Goal: Complete application form: Complete application form

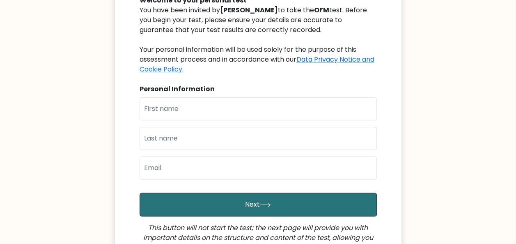
scroll to position [101, 0]
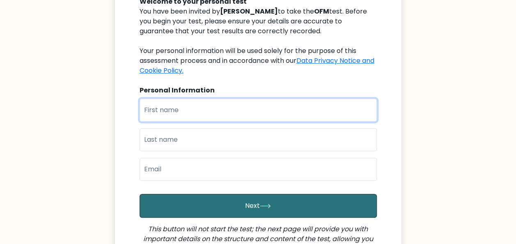
click at [222, 111] on input "text" at bounding box center [257, 109] width 237 height 23
type input "whip"
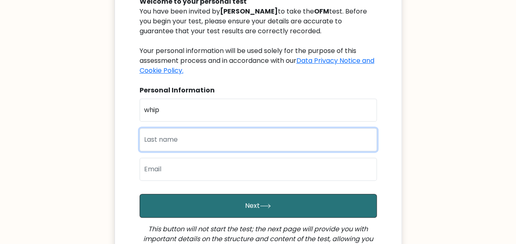
type input "[PERSON_NAME]"
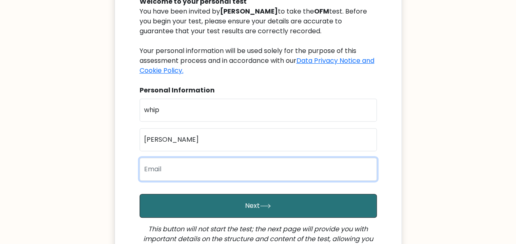
click at [195, 171] on input "email" at bounding box center [257, 169] width 237 height 23
type input "whipbagwell06@gmail.com"
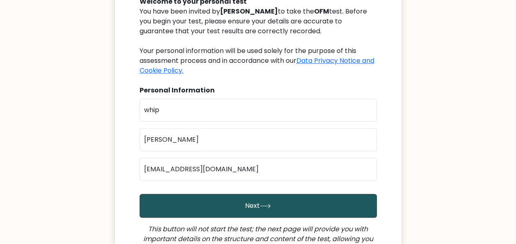
click at [246, 203] on button "Next" at bounding box center [257, 206] width 237 height 24
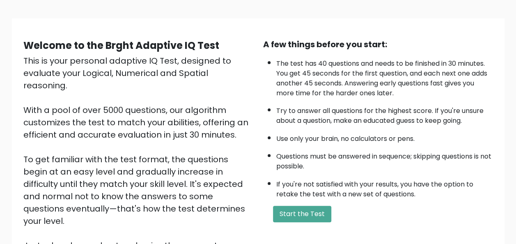
scroll to position [47, 0]
click at [291, 214] on button "Start the Test" at bounding box center [302, 213] width 58 height 16
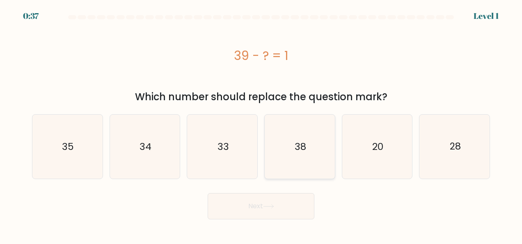
click at [301, 147] on text "38" at bounding box center [300, 146] width 11 height 13
click at [261, 124] on input "d. 38" at bounding box center [261, 123] width 0 height 2
radio input "true"
click at [236, 216] on button "Next" at bounding box center [261, 206] width 107 height 26
click at [242, 209] on button "Next" at bounding box center [261, 206] width 107 height 26
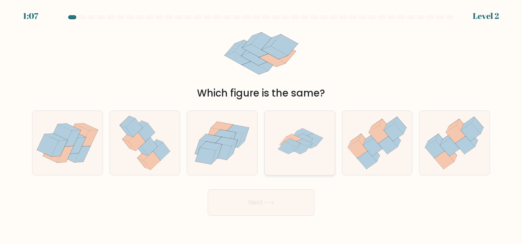
click at [286, 152] on icon at bounding box center [286, 148] width 16 height 12
click at [261, 124] on input "d." at bounding box center [261, 123] width 0 height 2
radio input "true"
click at [228, 202] on button "Next" at bounding box center [261, 202] width 107 height 26
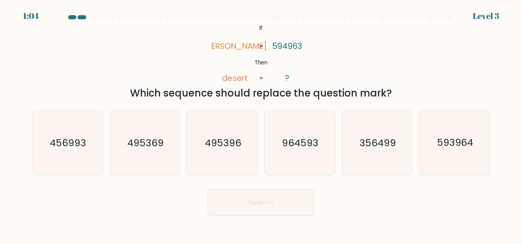
click at [267, 207] on button "Next" at bounding box center [261, 202] width 107 height 26
click at [466, 140] on text "593964" at bounding box center [455, 142] width 37 height 13
click at [261, 124] on input "f. 593964" at bounding box center [261, 123] width 0 height 2
radio input "true"
click at [240, 199] on button "Next" at bounding box center [261, 202] width 107 height 26
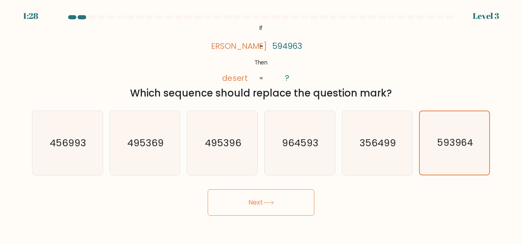
click at [245, 210] on button "Next" at bounding box center [261, 202] width 107 height 26
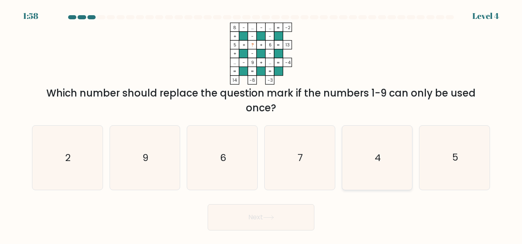
click at [393, 157] on icon "4" at bounding box center [377, 158] width 64 height 64
click at [261, 124] on input "e. 4" at bounding box center [261, 123] width 0 height 2
radio input "true"
click at [231, 223] on button "Next" at bounding box center [261, 217] width 107 height 26
click at [240, 223] on button "Next" at bounding box center [261, 217] width 107 height 26
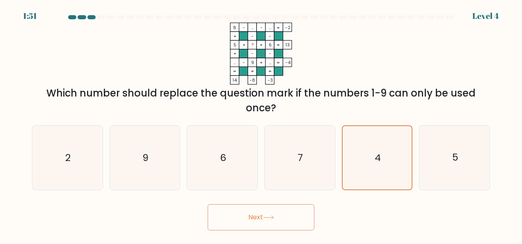
click at [263, 219] on button "Next" at bounding box center [261, 217] width 107 height 26
click at [259, 218] on button "Next" at bounding box center [261, 217] width 107 height 26
click at [482, 49] on div "8 - ... - ... -2 + - - 5 + ? + 6 13 + - - ... - 9 + ... = -4 = = = = 14 -8 -3 =…" at bounding box center [261, 69] width 468 height 93
click at [265, 215] on icon at bounding box center [268, 217] width 11 height 5
click at [267, 209] on button "Next" at bounding box center [261, 217] width 107 height 26
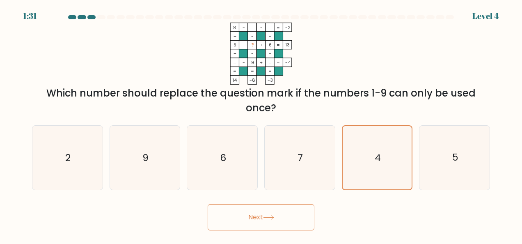
click at [264, 220] on button "Next" at bounding box center [261, 217] width 107 height 26
click at [228, 218] on button "Next" at bounding box center [261, 217] width 107 height 26
click at [280, 213] on button "Next" at bounding box center [261, 217] width 107 height 26
click at [279, 224] on button "Next" at bounding box center [261, 217] width 107 height 26
click at [270, 204] on button "Next" at bounding box center [261, 217] width 107 height 26
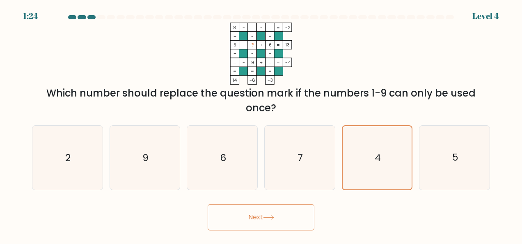
click at [264, 211] on button "Next" at bounding box center [261, 217] width 107 height 26
click at [266, 215] on icon at bounding box center [268, 217] width 11 height 5
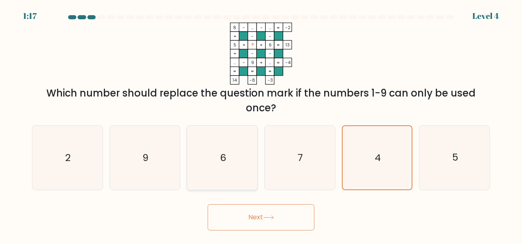
click at [236, 178] on icon "6" at bounding box center [222, 158] width 64 height 64
click at [261, 124] on input "c. 6" at bounding box center [261, 123] width 0 height 2
radio input "true"
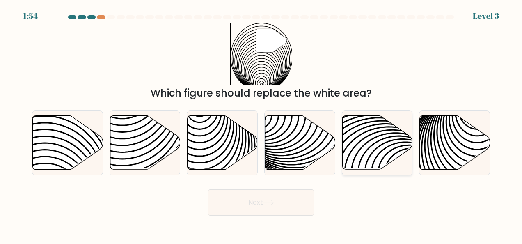
click at [396, 144] on icon at bounding box center [377, 143] width 70 height 54
click at [261, 124] on input "e." at bounding box center [261, 123] width 0 height 2
radio input "true"
click at [254, 206] on button "Next" at bounding box center [261, 202] width 107 height 26
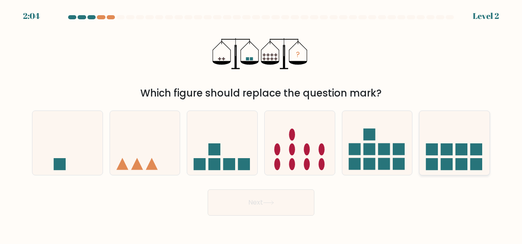
click at [448, 137] on icon at bounding box center [454, 143] width 70 height 58
click at [261, 124] on input "f." at bounding box center [261, 123] width 0 height 2
radio input "true"
click at [301, 192] on button "Next" at bounding box center [261, 202] width 107 height 26
click at [292, 194] on button "Next" at bounding box center [261, 202] width 107 height 26
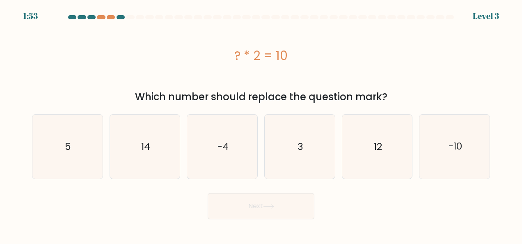
click at [276, 208] on button "Next" at bounding box center [261, 206] width 107 height 26
click at [83, 157] on icon "5" at bounding box center [67, 146] width 64 height 64
click at [261, 124] on input "a. 5" at bounding box center [261, 123] width 0 height 2
radio input "true"
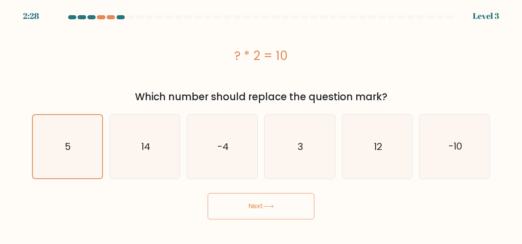
click at [268, 202] on button "Next" at bounding box center [261, 206] width 107 height 26
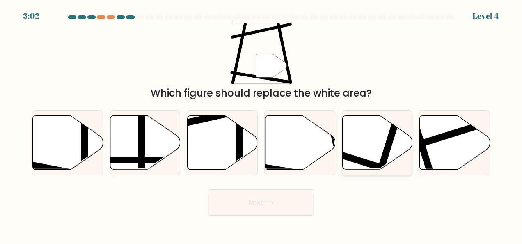
click at [387, 132] on icon at bounding box center [377, 143] width 70 height 54
click at [261, 124] on input "e." at bounding box center [261, 123] width 0 height 2
radio input "true"
click at [268, 202] on icon at bounding box center [268, 202] width 11 height 5
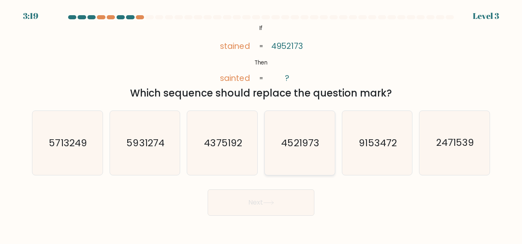
click at [330, 142] on icon "4521973" at bounding box center [300, 143] width 64 height 64
click at [261, 124] on input "d. 4521973" at bounding box center [261, 123] width 0 height 2
radio input "true"
click at [252, 212] on button "Next" at bounding box center [261, 202] width 107 height 26
click at [261, 204] on button "Next" at bounding box center [261, 202] width 107 height 26
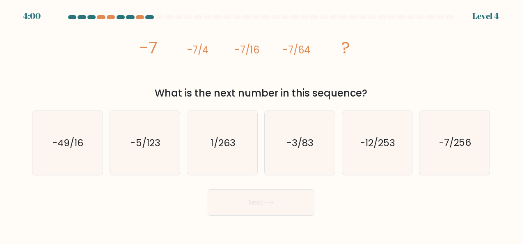
click at [261, 204] on button "Next" at bounding box center [261, 202] width 107 height 26
click at [96, 171] on icon "-49/16" at bounding box center [67, 143] width 64 height 64
click at [261, 124] on input "a. -49/16" at bounding box center [261, 123] width 0 height 2
radio input "true"
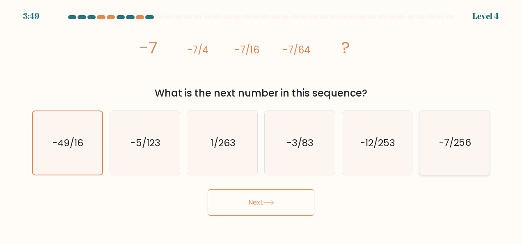
click at [428, 152] on icon "-7/256" at bounding box center [455, 143] width 64 height 64
click at [261, 124] on input "f. -7/256" at bounding box center [261, 123] width 0 height 2
radio input "true"
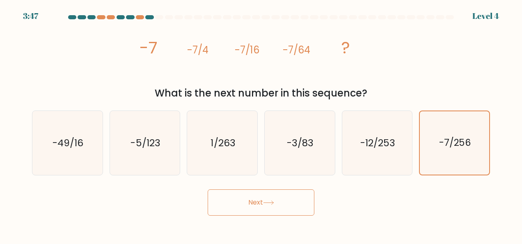
click at [286, 200] on button "Next" at bounding box center [261, 202] width 107 height 26
click at [232, 203] on button "Next" at bounding box center [261, 202] width 107 height 26
click at [262, 196] on button "Next" at bounding box center [261, 202] width 107 height 26
click at [284, 206] on button "Next" at bounding box center [261, 202] width 107 height 26
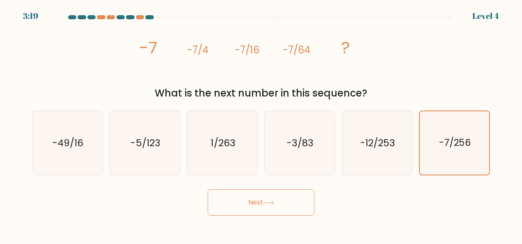
click at [284, 206] on button "Next" at bounding box center [261, 202] width 107 height 26
click at [272, 199] on button "Next" at bounding box center [261, 202] width 107 height 26
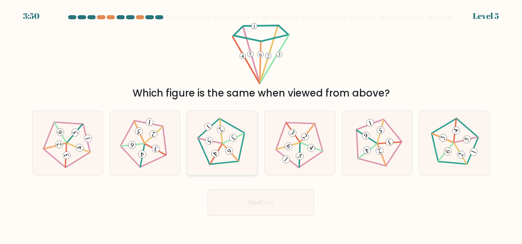
click at [224, 156] on icon at bounding box center [222, 142] width 51 height 51
click at [261, 124] on input "c." at bounding box center [261, 123] width 0 height 2
radio input "true"
click at [256, 200] on button "Next" at bounding box center [261, 202] width 107 height 26
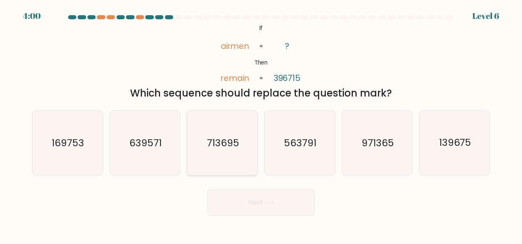
click at [247, 128] on icon "713695" at bounding box center [222, 143] width 64 height 64
click at [261, 124] on input "c. 713695" at bounding box center [261, 123] width 0 height 2
radio input "true"
click at [258, 205] on button "Next" at bounding box center [261, 202] width 107 height 26
click at [457, 29] on div "@import url('[URL][DOMAIN_NAME]); If Then airmen remain ? 396715 = = Which sequ…" at bounding box center [261, 62] width 468 height 78
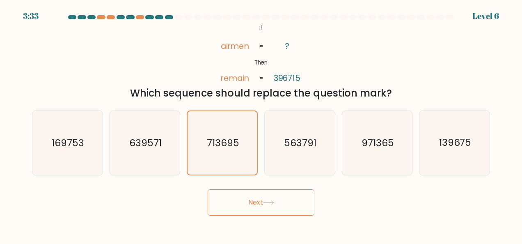
click at [289, 200] on button "Next" at bounding box center [261, 202] width 107 height 26
click at [266, 202] on icon at bounding box center [268, 202] width 11 height 5
click at [255, 200] on button "Next" at bounding box center [261, 202] width 107 height 26
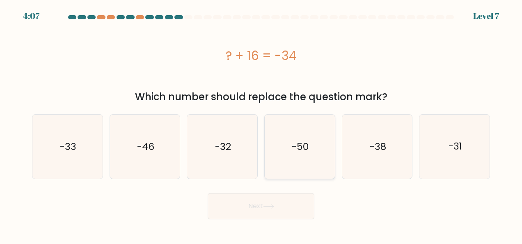
click at [291, 154] on icon "-50" at bounding box center [300, 146] width 64 height 64
click at [261, 124] on input "d. -50" at bounding box center [261, 123] width 0 height 2
radio input "true"
click at [272, 206] on icon at bounding box center [268, 206] width 10 height 4
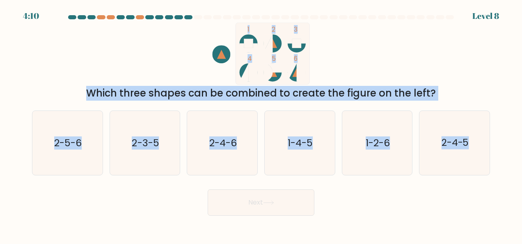
drag, startPoint x: 273, startPoint y: 40, endPoint x: 272, endPoint y: 181, distance: 140.3
click at [272, 181] on form at bounding box center [261, 115] width 522 height 200
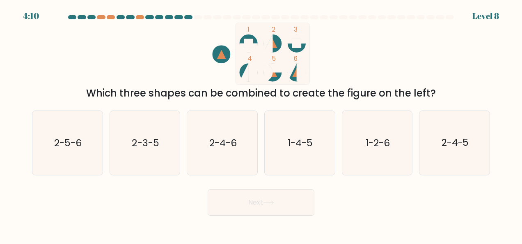
click at [272, 181] on form at bounding box center [261, 115] width 522 height 200
click at [226, 146] on text "2-4-6" at bounding box center [222, 142] width 27 height 13
click at [261, 124] on input "c. 2-4-6" at bounding box center [261, 123] width 0 height 2
radio input "true"
click at [241, 197] on button "Next" at bounding box center [261, 202] width 107 height 26
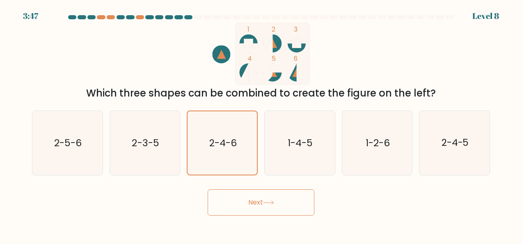
drag, startPoint x: 241, startPoint y: 197, endPoint x: 274, endPoint y: 204, distance: 33.6
click at [274, 204] on button "Next" at bounding box center [261, 202] width 107 height 26
click at [342, 42] on icon "1 2 3 4 5 6" at bounding box center [261, 54] width 221 height 62
click at [271, 192] on button "Next" at bounding box center [261, 202] width 107 height 26
click at [254, 198] on button "Next" at bounding box center [261, 202] width 107 height 26
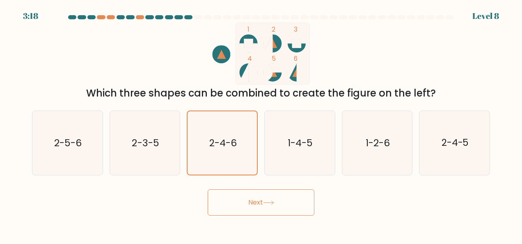
click at [279, 210] on button "Next" at bounding box center [261, 202] width 107 height 26
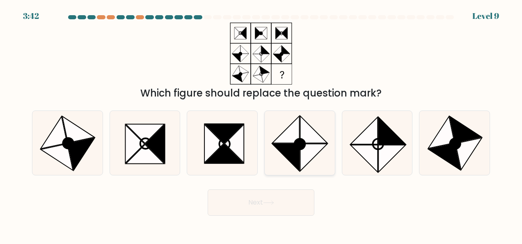
click at [291, 146] on icon at bounding box center [285, 157] width 27 height 27
click at [261, 124] on input "d." at bounding box center [261, 123] width 0 height 2
radio input "true"
click at [475, 135] on icon at bounding box center [466, 129] width 32 height 26
click at [261, 124] on input "f." at bounding box center [261, 123] width 0 height 2
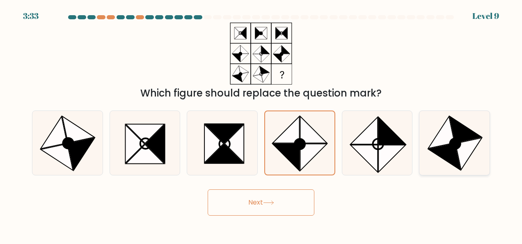
radio input "true"
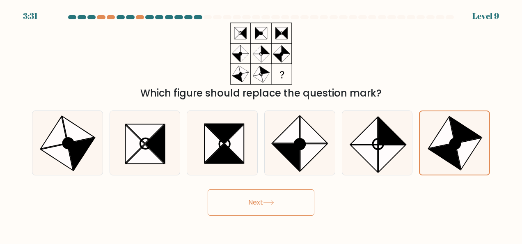
click at [288, 200] on button "Next" at bounding box center [261, 202] width 107 height 26
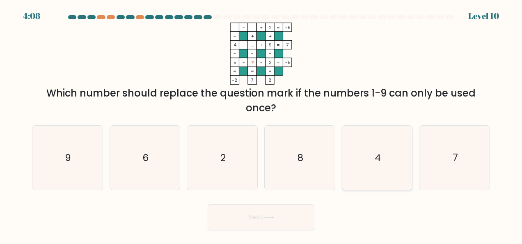
click at [381, 164] on icon "4" at bounding box center [377, 158] width 64 height 64
click at [261, 124] on input "e. 4" at bounding box center [261, 123] width 0 height 2
radio input "true"
click at [273, 216] on icon at bounding box center [268, 217] width 10 height 4
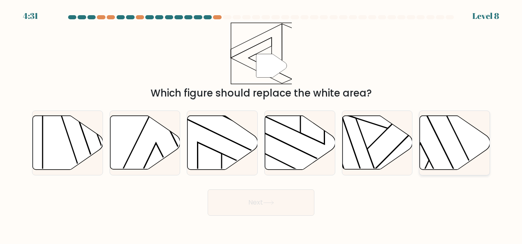
click at [432, 132] on icon at bounding box center [455, 143] width 70 height 54
click at [261, 124] on input "f." at bounding box center [261, 123] width 0 height 2
radio input "true"
click at [356, 142] on icon at bounding box center [377, 143] width 70 height 54
click at [261, 124] on input "e." at bounding box center [261, 123] width 0 height 2
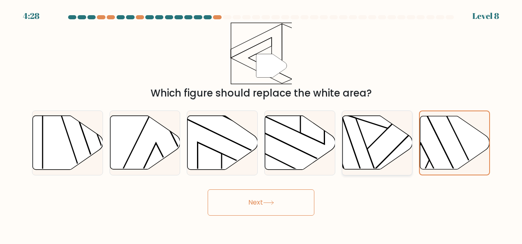
radio input "true"
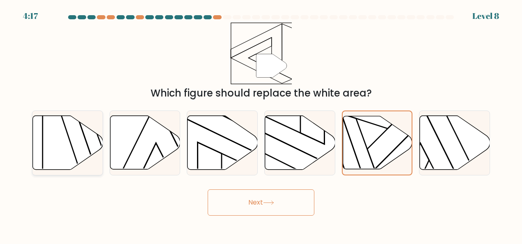
click at [85, 133] on icon at bounding box center [68, 143] width 70 height 54
click at [261, 124] on input "a." at bounding box center [261, 123] width 0 height 2
radio input "true"
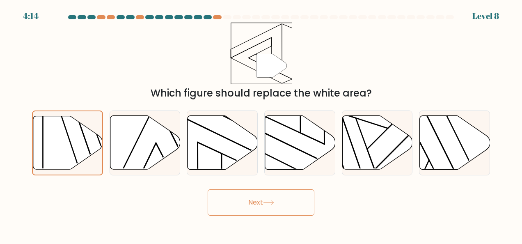
click at [232, 209] on button "Next" at bounding box center [261, 202] width 107 height 26
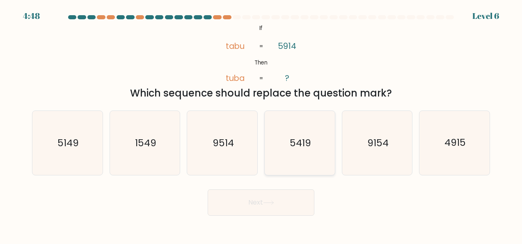
click at [308, 161] on icon "5419" at bounding box center [300, 143] width 64 height 64
click at [261, 124] on input "d. 5419" at bounding box center [261, 123] width 0 height 2
radio input "true"
click at [261, 202] on button "Next" at bounding box center [261, 202] width 107 height 26
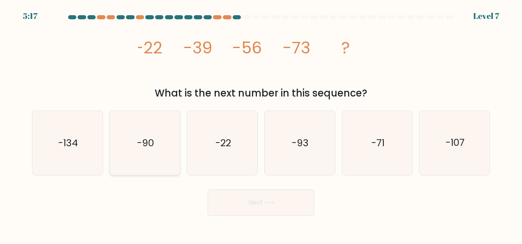
click at [165, 162] on icon "-90" at bounding box center [145, 143] width 64 height 64
click at [261, 124] on input "b. -90" at bounding box center [261, 123] width 0 height 2
radio input "true"
click at [240, 204] on button "Next" at bounding box center [261, 202] width 107 height 26
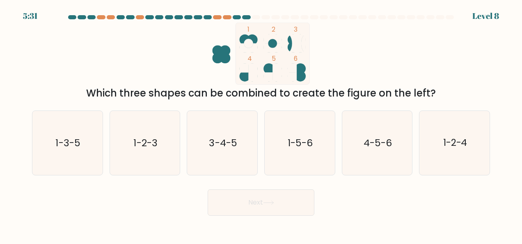
drag, startPoint x: 384, startPoint y: 165, endPoint x: 343, endPoint y: 201, distance: 55.0
click at [343, 201] on div "Next" at bounding box center [261, 200] width 468 height 30
click at [348, 147] on icon "4-5-6" at bounding box center [377, 143] width 64 height 64
click at [261, 124] on input "e. 4-5-6" at bounding box center [261, 123] width 0 height 2
radio input "true"
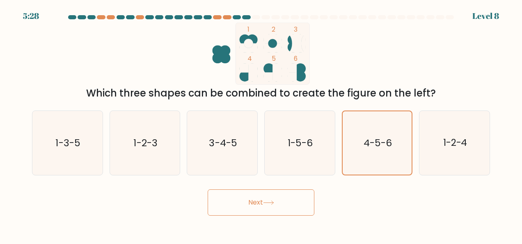
click at [258, 206] on button "Next" at bounding box center [261, 202] width 107 height 26
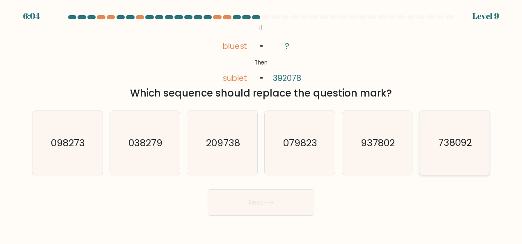
click at [453, 155] on icon "738092" at bounding box center [455, 143] width 64 height 64
click at [261, 124] on input "f. 738092" at bounding box center [261, 123] width 0 height 2
radio input "true"
click at [231, 145] on text "209738" at bounding box center [223, 142] width 34 height 13
click at [261, 124] on input "c. 209738" at bounding box center [261, 123] width 0 height 2
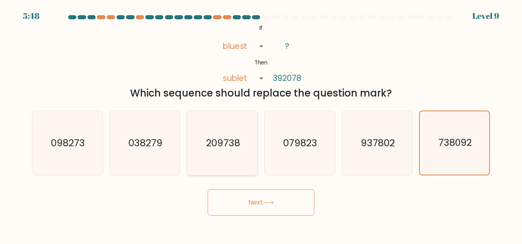
radio input "true"
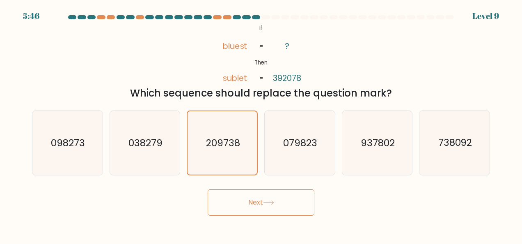
click at [228, 197] on button "Next" at bounding box center [261, 202] width 107 height 26
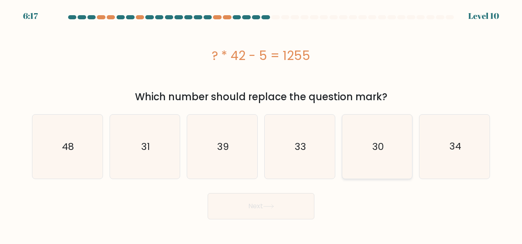
click at [398, 138] on icon "30" at bounding box center [377, 146] width 64 height 64
click at [261, 124] on input "e. 30" at bounding box center [261, 123] width 0 height 2
radio input "true"
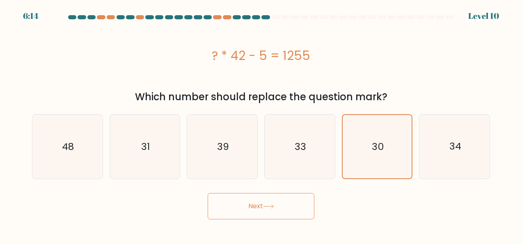
click at [281, 208] on button "Next" at bounding box center [261, 206] width 107 height 26
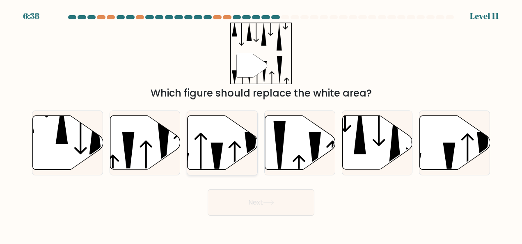
click at [227, 124] on icon at bounding box center [223, 143] width 70 height 54
click at [261, 124] on input "c." at bounding box center [261, 123] width 0 height 2
radio input "true"
click at [245, 208] on button "Next" at bounding box center [261, 202] width 107 height 26
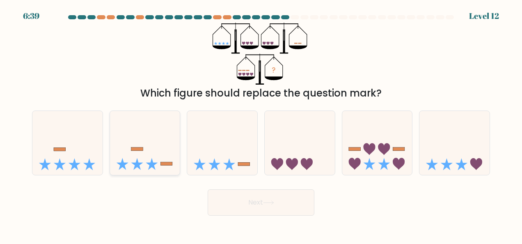
click at [161, 162] on rect at bounding box center [166, 163] width 12 height 3
click at [261, 124] on input "b." at bounding box center [261, 123] width 0 height 2
radio input "true"
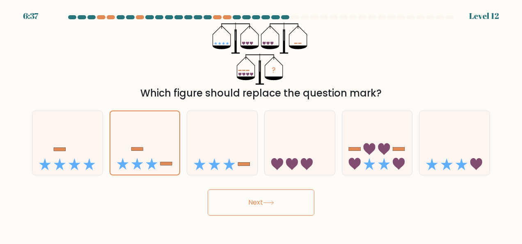
click at [278, 195] on button "Next" at bounding box center [261, 202] width 107 height 26
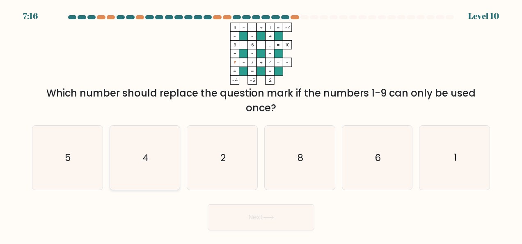
click at [120, 170] on icon "4" at bounding box center [145, 158] width 64 height 64
click at [261, 124] on input "b. 4" at bounding box center [261, 123] width 0 height 2
radio input "true"
click at [281, 214] on button "Next" at bounding box center [261, 217] width 107 height 26
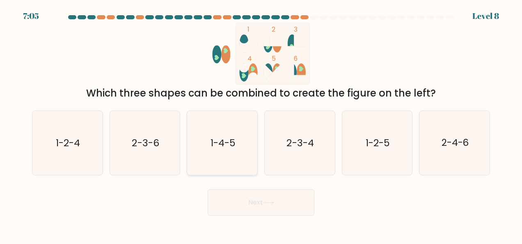
click at [216, 154] on icon "1-4-5" at bounding box center [222, 143] width 64 height 64
click at [261, 124] on input "c. 1-4-5" at bounding box center [261, 123] width 0 height 2
radio input "true"
click at [244, 198] on button "Next" at bounding box center [261, 202] width 107 height 26
click at [456, 32] on div "1 2 3 4 5 6 Which three shapes can be combined to create the figure on the left?" at bounding box center [261, 62] width 468 height 78
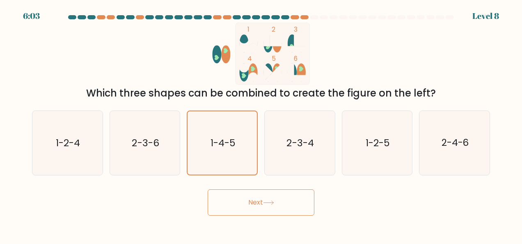
click at [296, 204] on button "Next" at bounding box center [261, 202] width 107 height 26
click at [286, 196] on button "Next" at bounding box center [261, 202] width 107 height 26
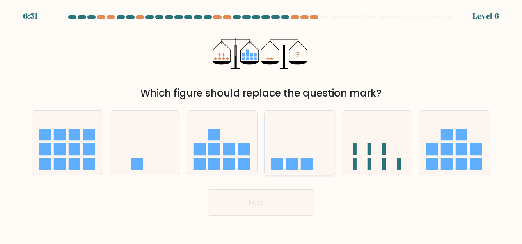
click at [292, 139] on icon at bounding box center [300, 143] width 70 height 58
click at [261, 124] on input "d." at bounding box center [261, 123] width 0 height 2
radio input "true"
click at [248, 207] on button "Next" at bounding box center [261, 202] width 107 height 26
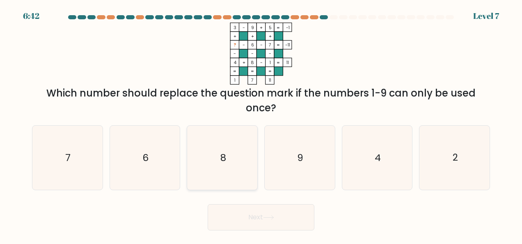
click at [227, 155] on icon "8" at bounding box center [222, 158] width 64 height 64
click at [261, 124] on input "c. 8" at bounding box center [261, 123] width 0 height 2
radio input "true"
click at [440, 164] on icon "2" at bounding box center [455, 158] width 64 height 64
click at [261, 124] on input "f. 2" at bounding box center [261, 123] width 0 height 2
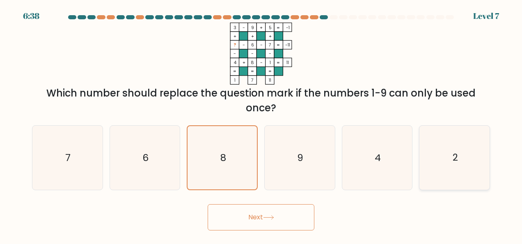
radio input "true"
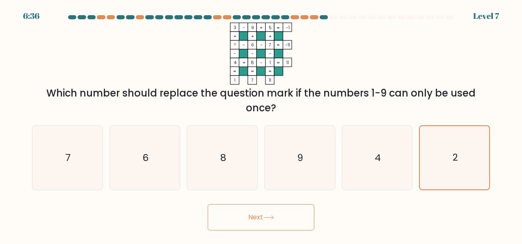
click at [274, 217] on icon at bounding box center [268, 217] width 11 height 5
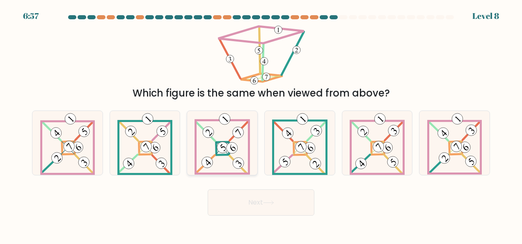
click at [240, 160] on 896 at bounding box center [239, 163] width 16 height 16
click at [261, 124] on input "c." at bounding box center [261, 123] width 0 height 2
radio input "true"
click at [376, 137] on icon at bounding box center [377, 143] width 55 height 64
click at [261, 124] on input "e." at bounding box center [261, 123] width 0 height 2
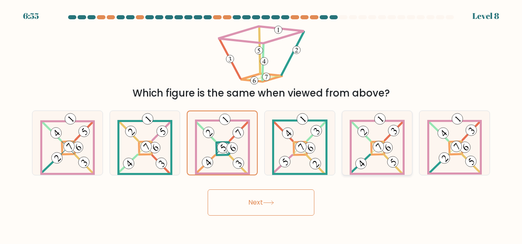
radio input "true"
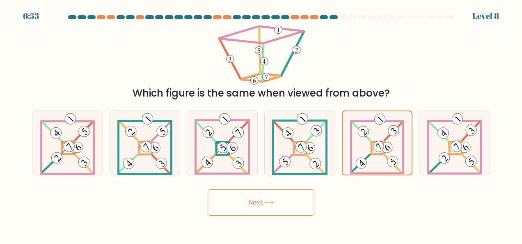
click at [261, 203] on button "Next" at bounding box center [261, 202] width 107 height 26
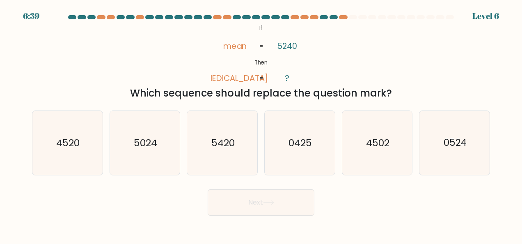
click at [30, 153] on div "a. 4520" at bounding box center [68, 142] width 78 height 65
click at [66, 157] on icon "4520" at bounding box center [67, 143] width 64 height 64
click at [261, 124] on input "a. 4520" at bounding box center [261, 123] width 0 height 2
radio input "true"
click at [257, 207] on button "Next" at bounding box center [261, 202] width 107 height 26
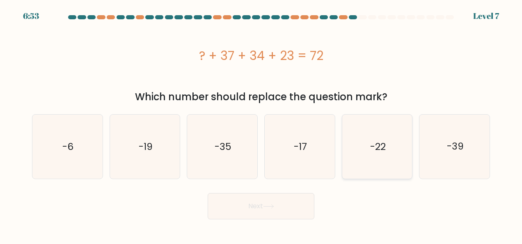
click at [392, 155] on icon "-22" at bounding box center [377, 146] width 64 height 64
click at [261, 124] on input "e. -22" at bounding box center [261, 123] width 0 height 2
radio input "true"
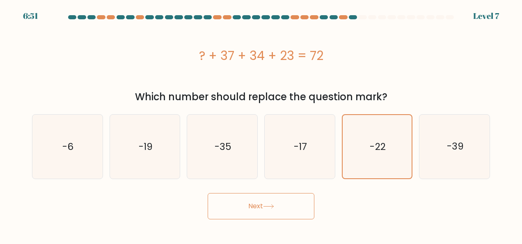
click at [279, 206] on button "Next" at bounding box center [261, 206] width 107 height 26
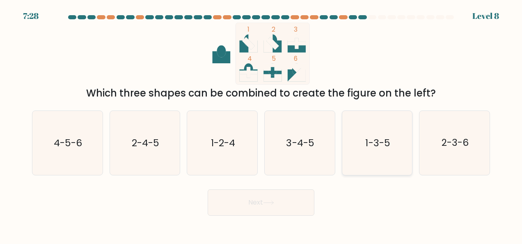
click at [377, 165] on icon "1-3-5" at bounding box center [377, 143] width 64 height 64
click at [261, 124] on input "e. 1-3-5" at bounding box center [261, 123] width 0 height 2
radio input "true"
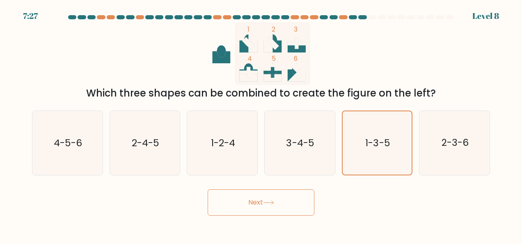
click at [307, 203] on button "Next" at bounding box center [261, 202] width 107 height 26
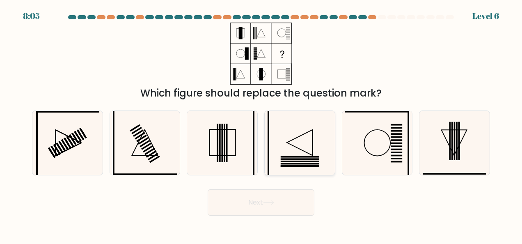
click at [300, 131] on icon at bounding box center [300, 143] width 64 height 64
click at [261, 124] on input "d." at bounding box center [261, 123] width 0 height 2
radio input "true"
click at [269, 202] on icon at bounding box center [268, 202] width 11 height 5
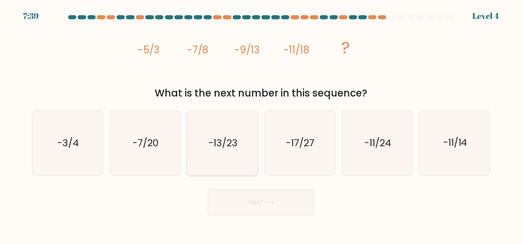
click at [224, 149] on text "-13/23" at bounding box center [222, 142] width 29 height 13
click at [261, 124] on input "c. -13/23" at bounding box center [261, 123] width 0 height 2
radio input "true"
click at [297, 205] on button "Next" at bounding box center [261, 202] width 107 height 26
click at [275, 196] on button "Next" at bounding box center [261, 202] width 107 height 26
